Goal: Book appointment/travel/reservation

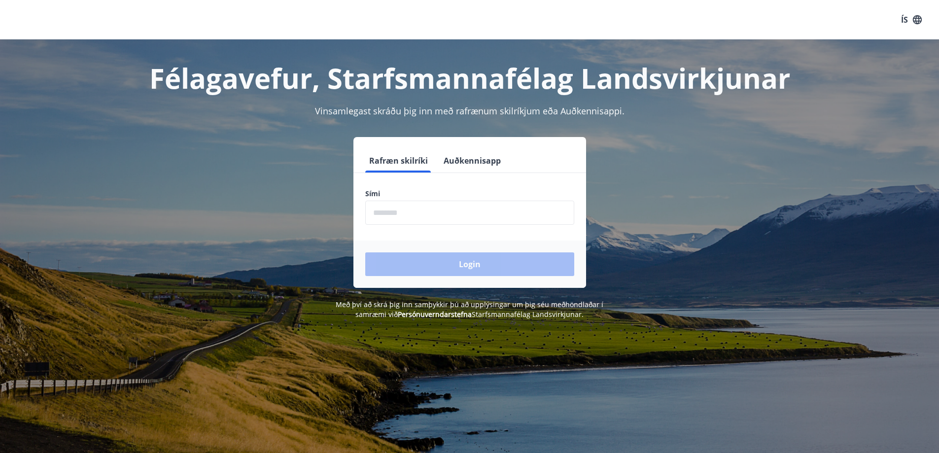
click at [472, 207] on input "phone" at bounding box center [469, 213] width 209 height 24
type input "********"
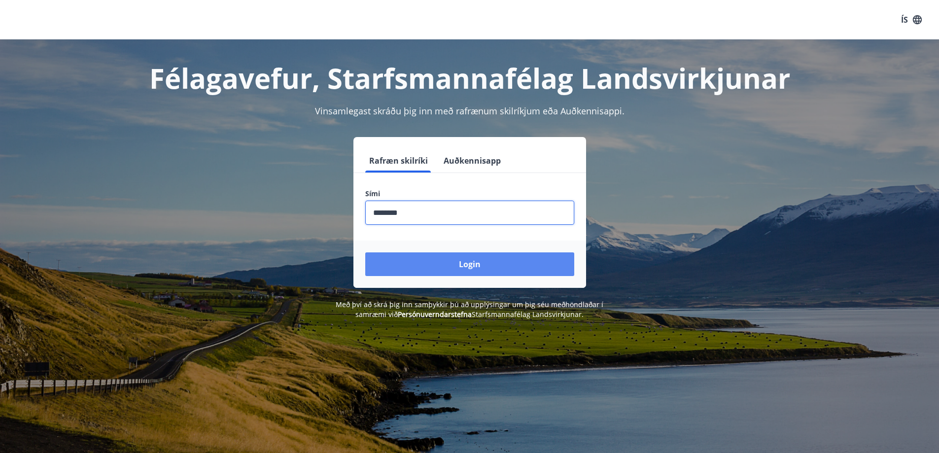
click at [473, 266] on button "Login" at bounding box center [469, 264] width 209 height 24
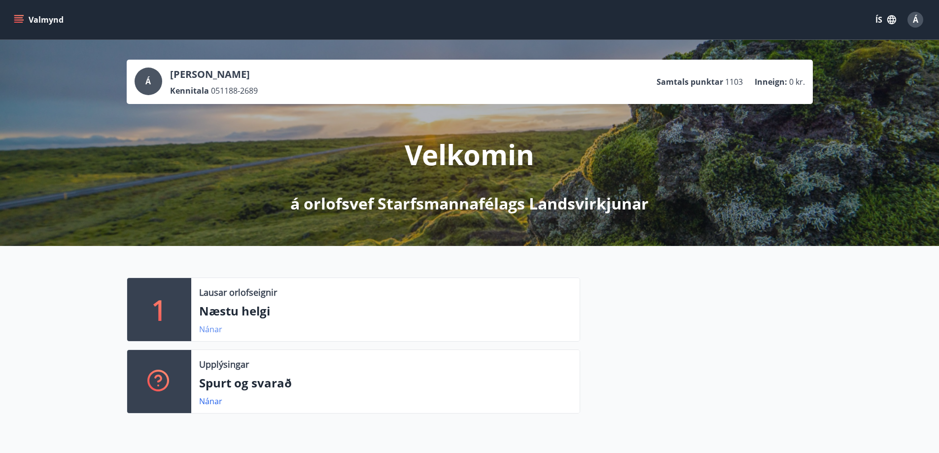
click at [211, 329] on link "Nánar" at bounding box center [210, 329] width 23 height 11
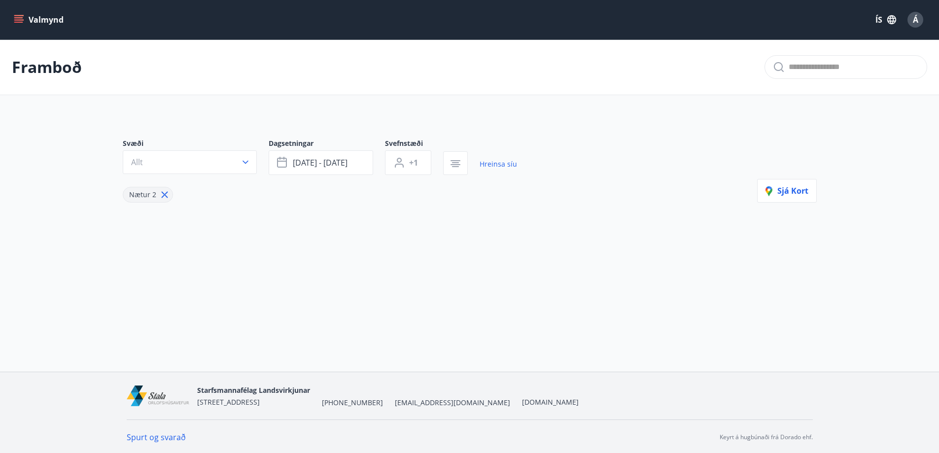
type input "*"
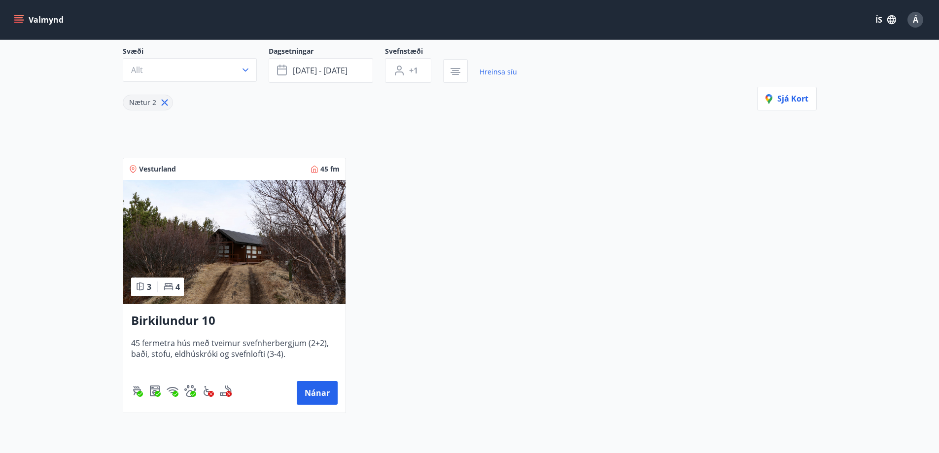
scroll to position [99, 0]
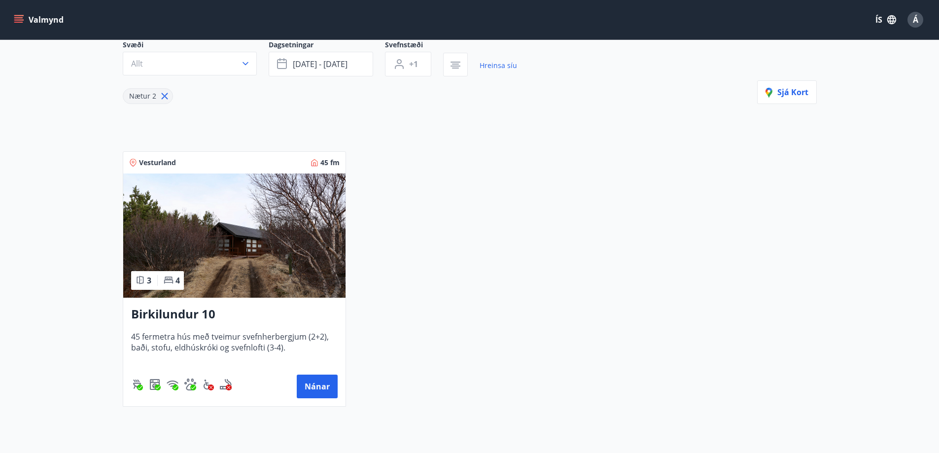
click at [228, 297] on img at bounding box center [234, 235] width 222 height 124
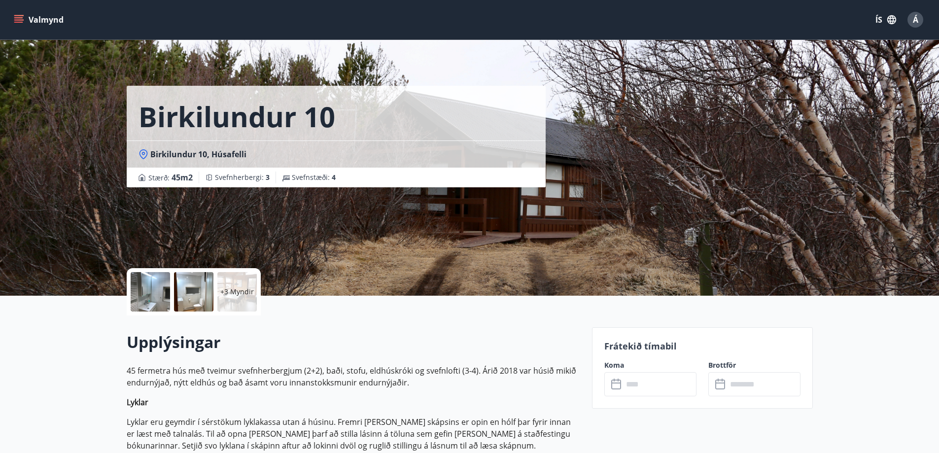
click at [21, 14] on button "Valmynd" at bounding box center [40, 20] width 56 height 18
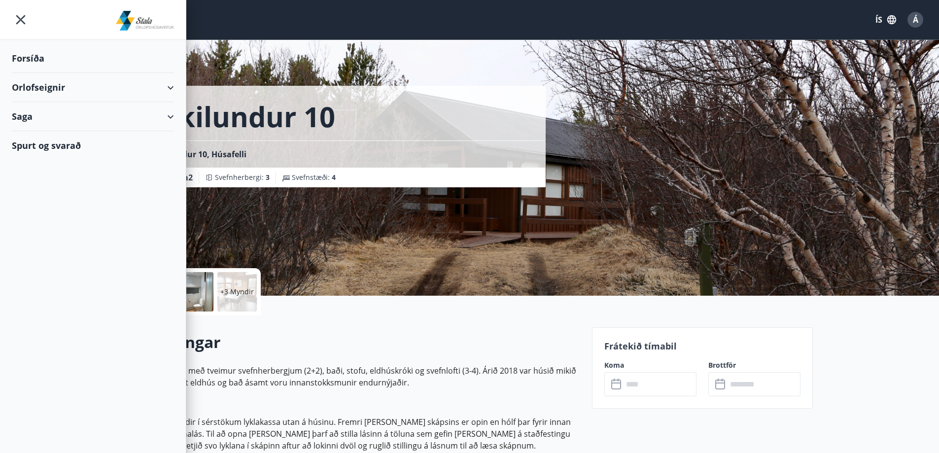
click at [141, 84] on div "Orlofseignir" at bounding box center [93, 87] width 162 height 29
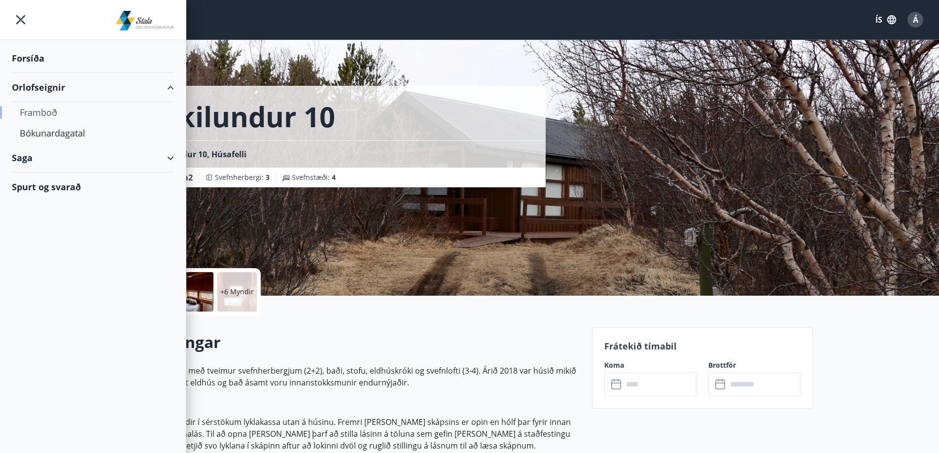
click at [58, 115] on div "Framboð" at bounding box center [93, 112] width 146 height 21
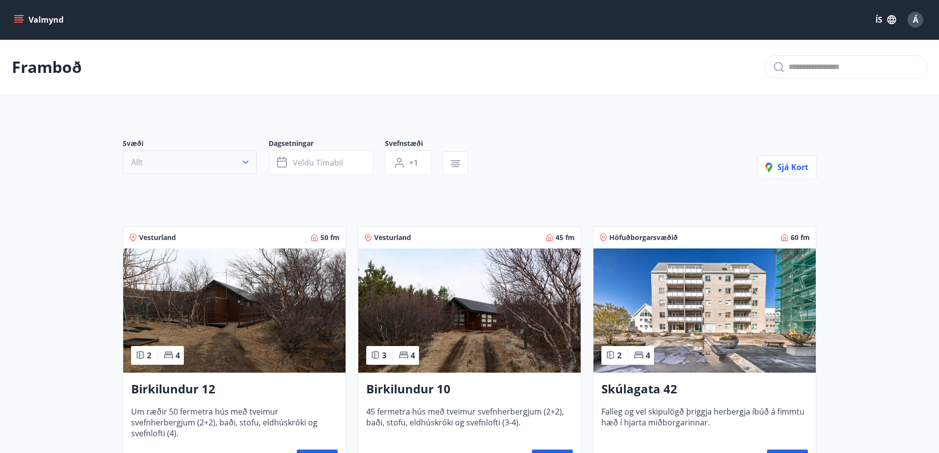
click at [248, 159] on icon "button" at bounding box center [245, 162] width 10 height 10
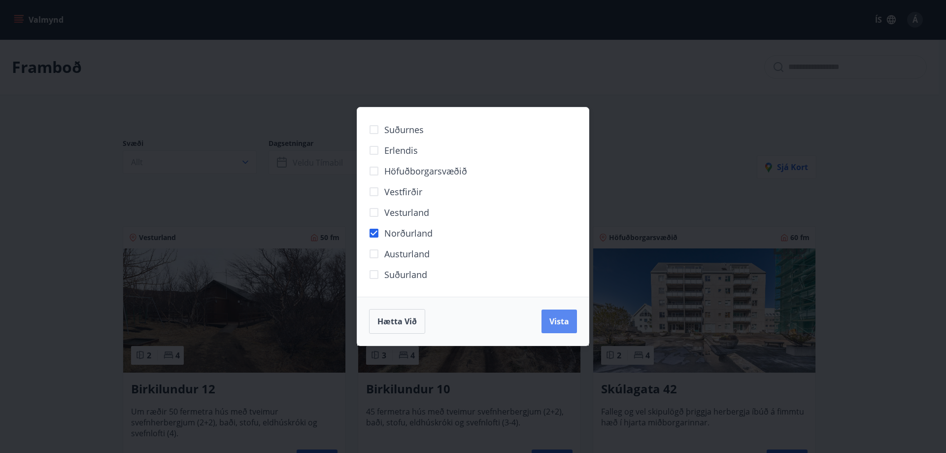
click at [554, 324] on span "Vista" at bounding box center [559, 321] width 20 height 11
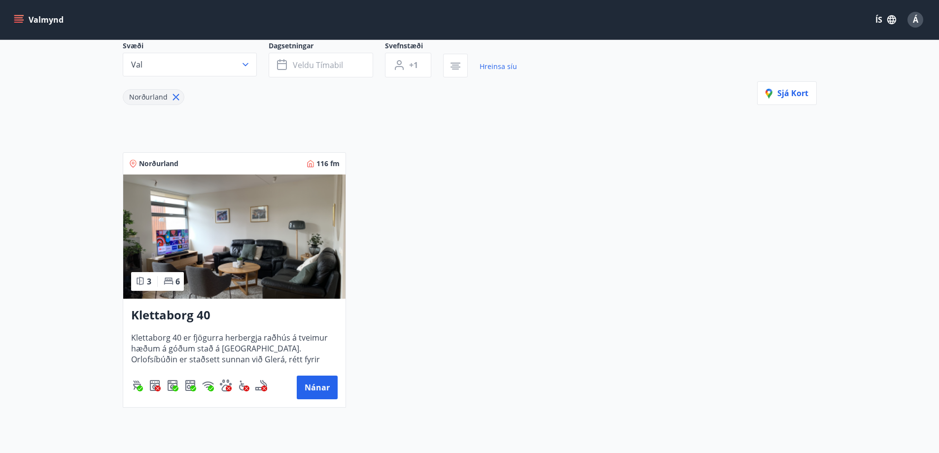
scroll to position [99, 0]
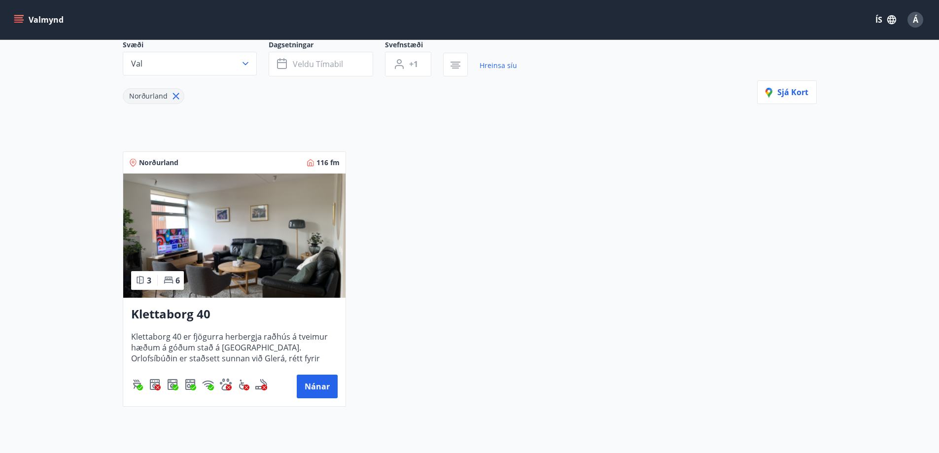
click at [297, 285] on img at bounding box center [234, 235] width 222 height 124
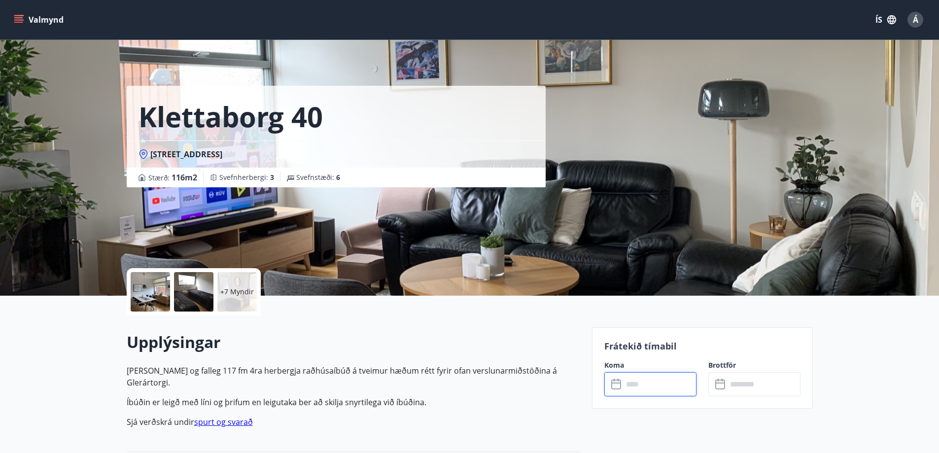
click at [645, 385] on input "text" at bounding box center [659, 384] width 73 height 24
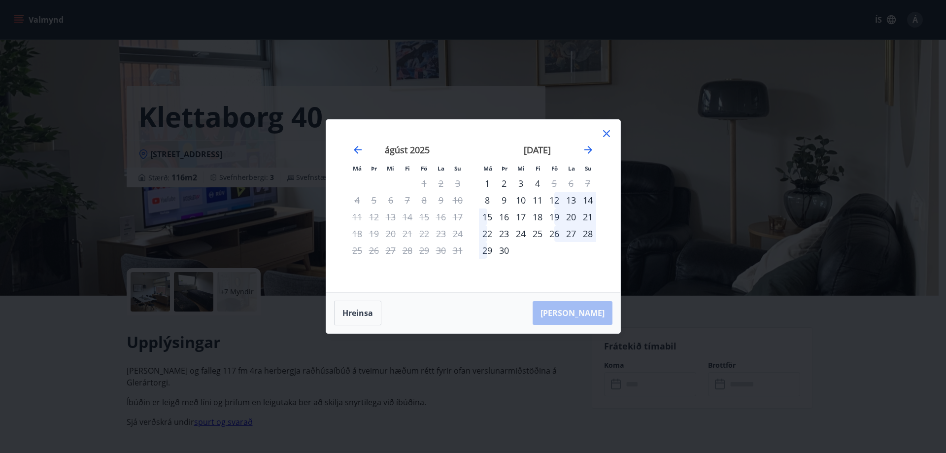
click at [610, 131] on icon at bounding box center [607, 134] width 12 height 12
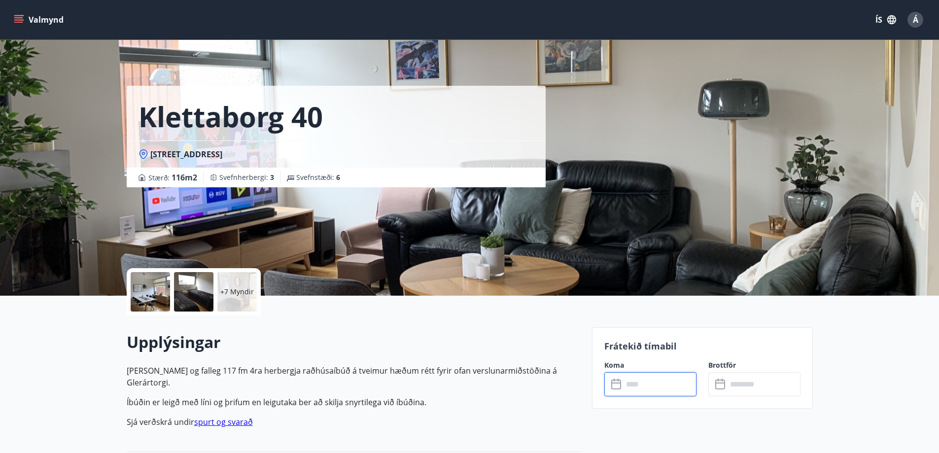
click at [30, 21] on button "Valmynd" at bounding box center [40, 20] width 56 height 18
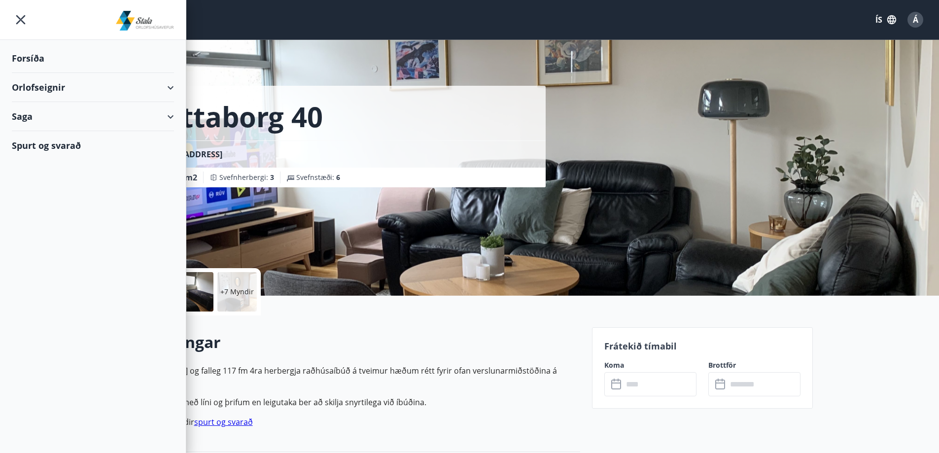
click at [153, 90] on div "Orlofseignir" at bounding box center [93, 87] width 162 height 29
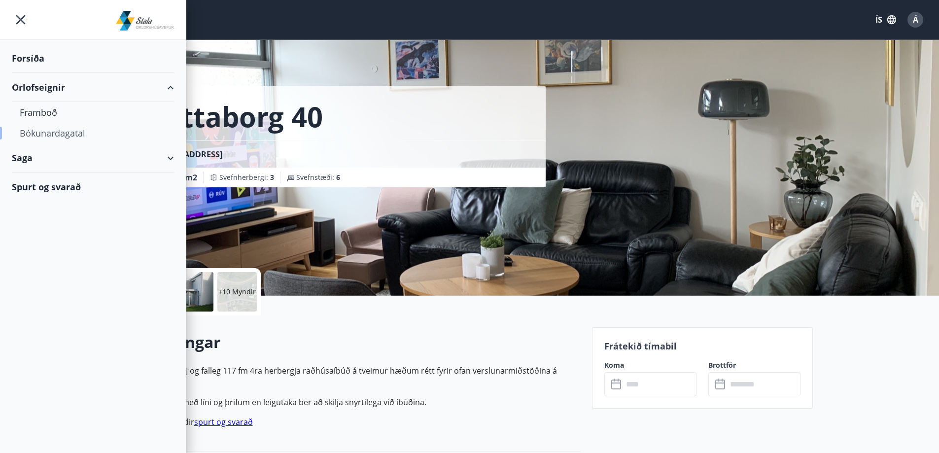
click at [79, 133] on div "Bókunardagatal" at bounding box center [93, 133] width 146 height 21
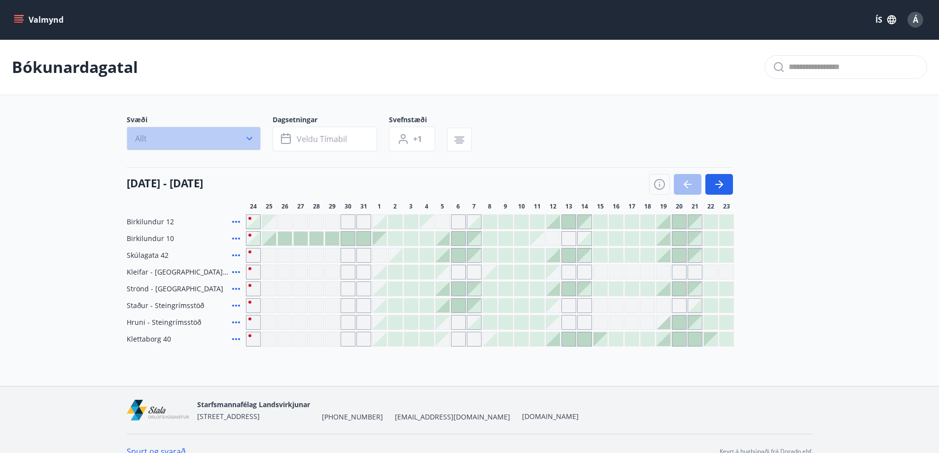
click at [248, 135] on icon "button" at bounding box center [249, 139] width 10 height 10
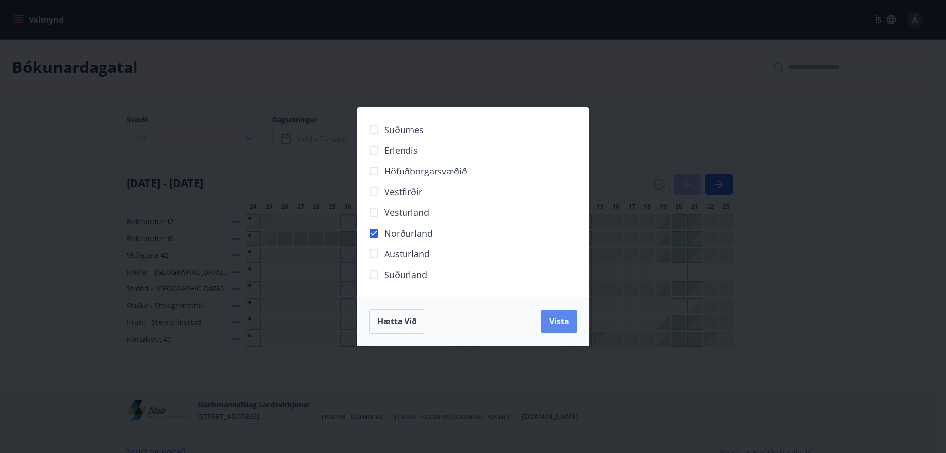
click at [562, 328] on button "Vista" at bounding box center [559, 321] width 35 height 24
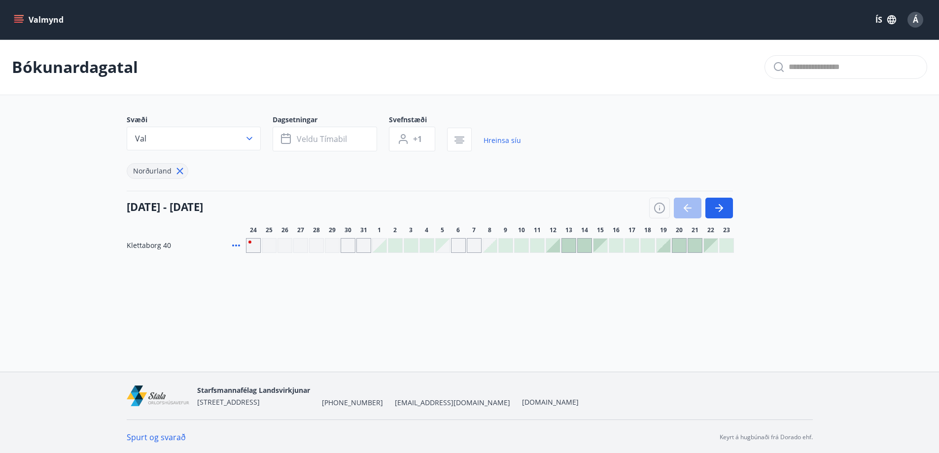
click at [443, 247] on div "Gráir dagar eru ekki bókanlegir" at bounding box center [443, 245] width 14 height 14
click at [455, 246] on div "Gráir dagar eru ekki bókanlegir" at bounding box center [458, 245] width 15 height 15
click at [426, 310] on div "Valmynd ÍS Á Bókunardagatal Svæði Val Dagsetningar Veldu tímabil Svefnstæði +1 …" at bounding box center [469, 186] width 939 height 372
click at [381, 247] on div at bounding box center [380, 245] width 14 height 14
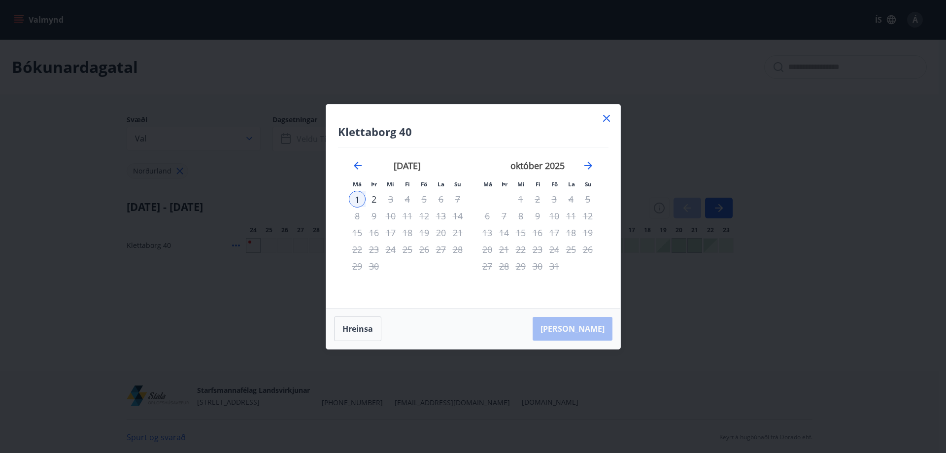
click at [606, 119] on icon at bounding box center [606, 118] width 7 height 7
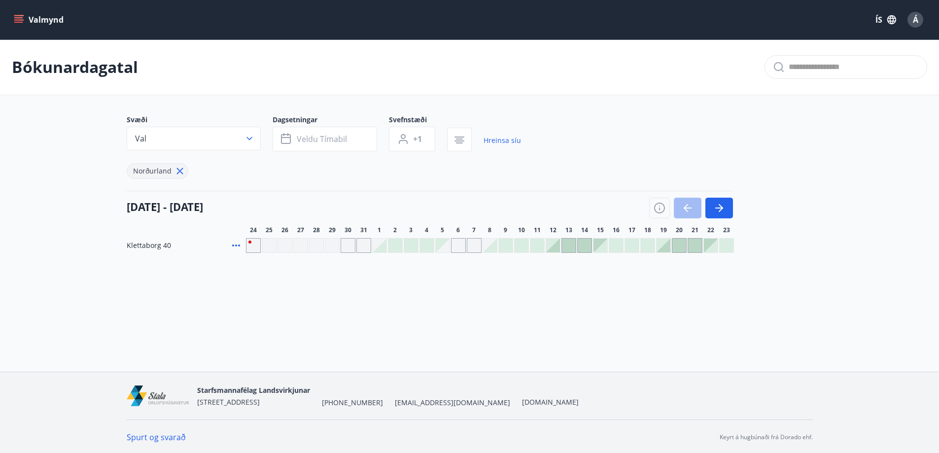
click at [394, 247] on div at bounding box center [395, 245] width 14 height 14
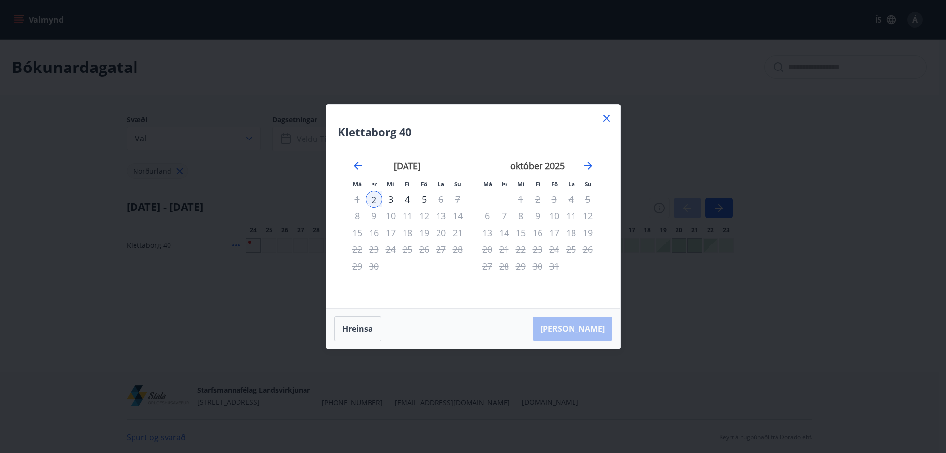
click at [409, 196] on div "4" at bounding box center [407, 199] width 17 height 17
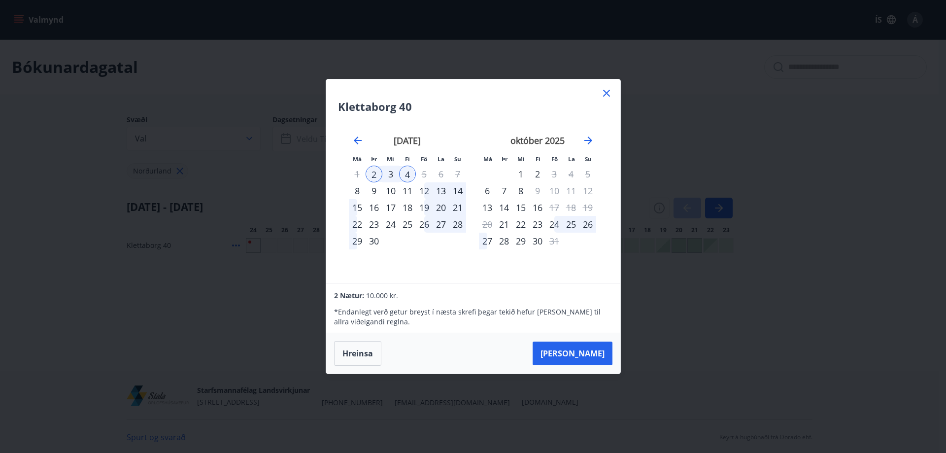
click at [606, 92] on icon at bounding box center [607, 93] width 12 height 12
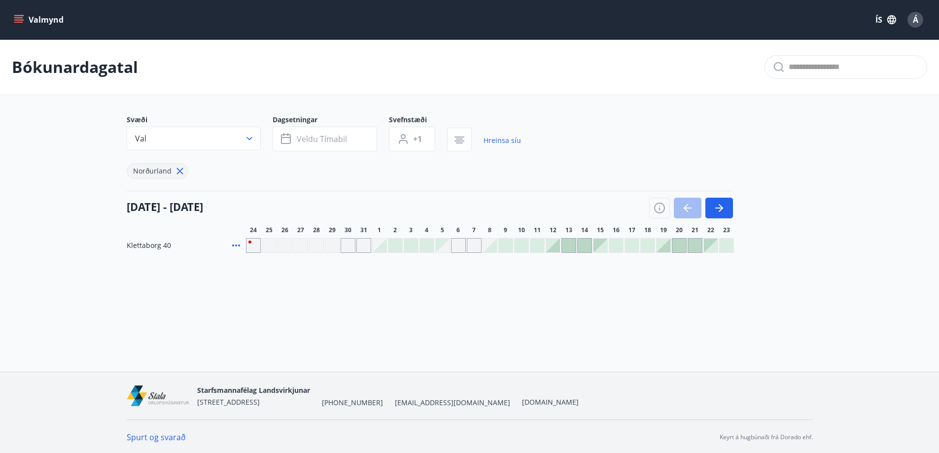
click at [10, 21] on div "Valmynd ÍS Á" at bounding box center [469, 19] width 939 height 39
click at [17, 21] on icon "menu" at bounding box center [19, 20] width 10 height 10
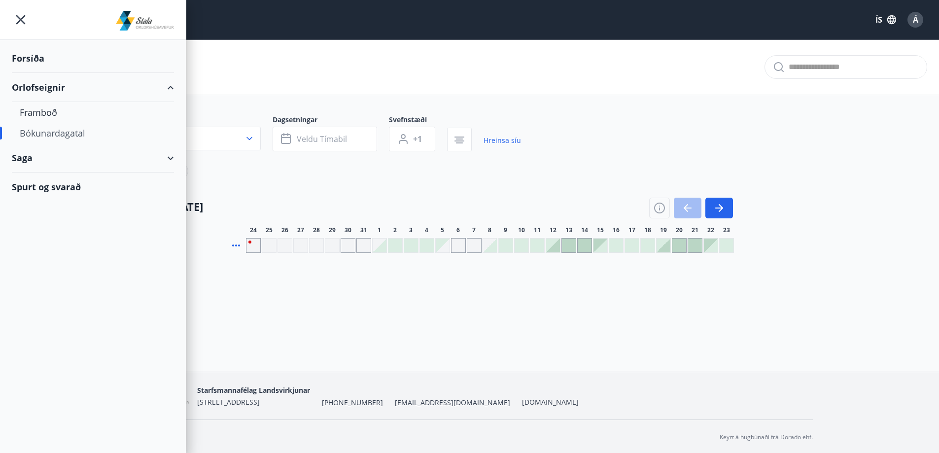
click at [565, 262] on div "Bókunardagatal Svæði Val Dagsetningar Veldu tímabil Svefnstæði +1 Hreinsa síu N…" at bounding box center [469, 165] width 939 height 253
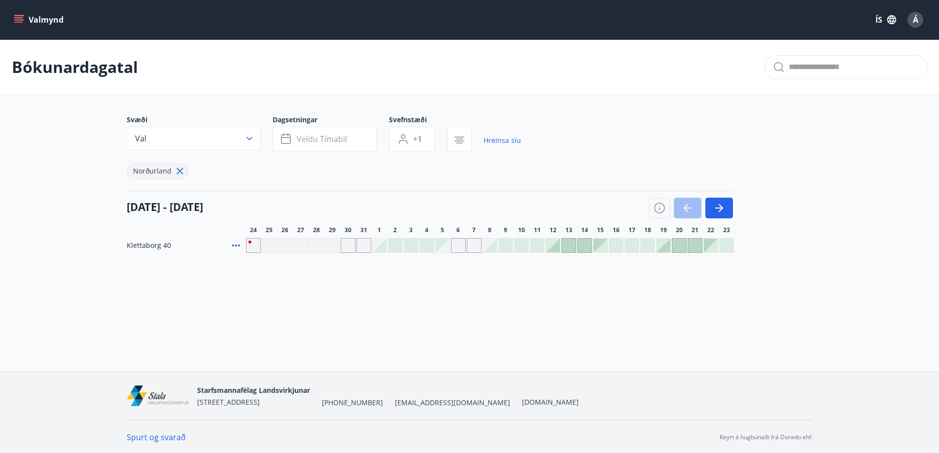
click at [556, 249] on div at bounding box center [553, 245] width 14 height 14
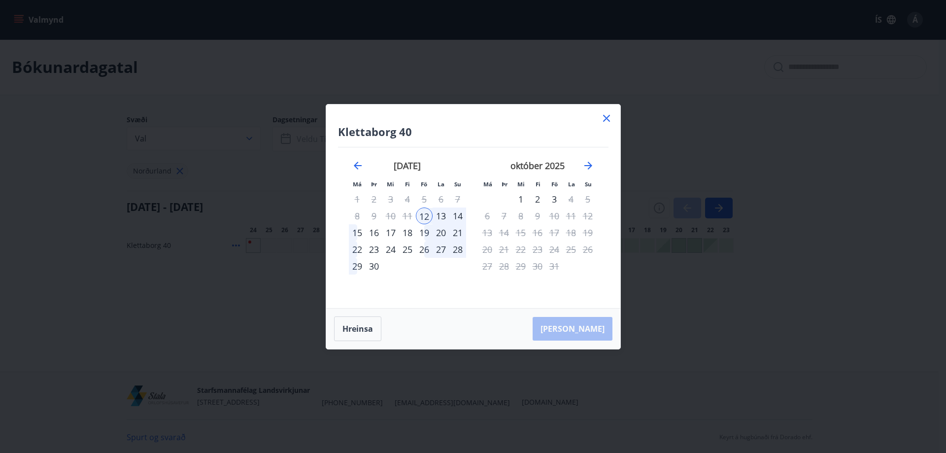
click at [461, 218] on div "14" at bounding box center [457, 215] width 17 height 17
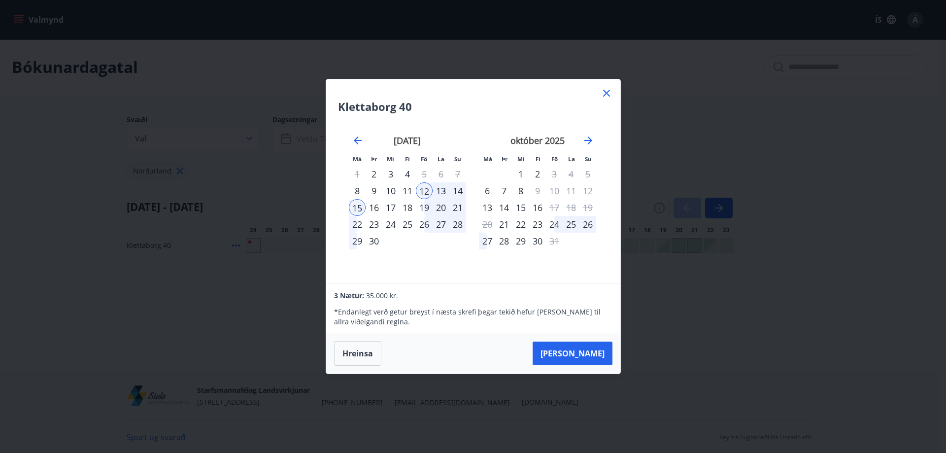
click at [457, 190] on div "14" at bounding box center [457, 190] width 17 height 17
click at [443, 192] on div "13" at bounding box center [441, 190] width 17 height 17
click at [609, 99] on div at bounding box center [607, 94] width 12 height 15
click at [608, 90] on icon at bounding box center [607, 93] width 12 height 12
